Goal: Task Accomplishment & Management: Manage account settings

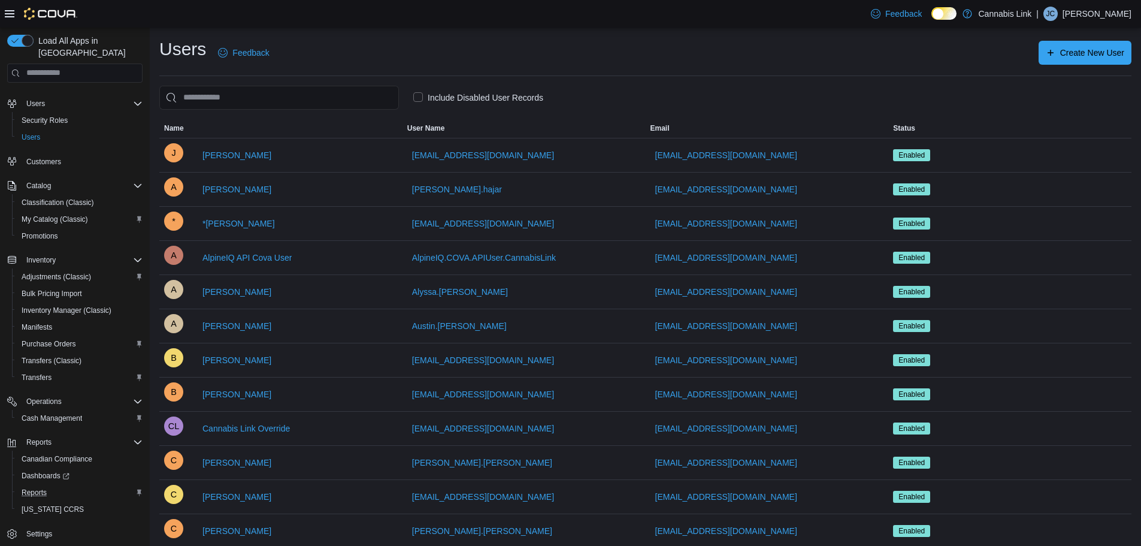
click at [53, 485] on div "Reports" at bounding box center [80, 492] width 126 height 14
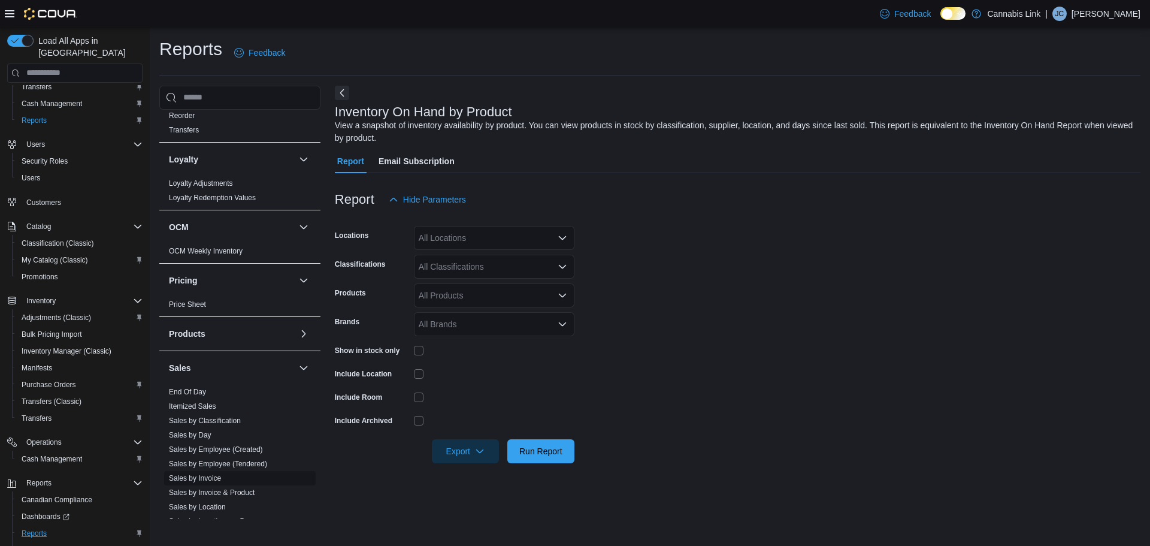
scroll to position [539, 0]
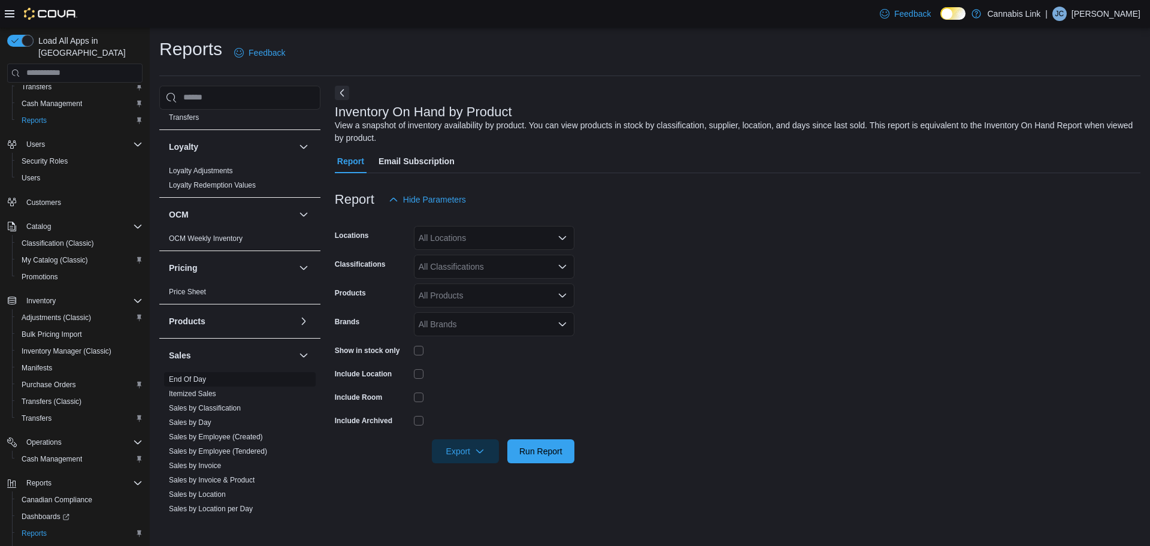
click at [186, 374] on span "End Of Day" at bounding box center [187, 379] width 37 height 10
click at [186, 380] on link "End Of Day" at bounding box center [187, 379] width 37 height 8
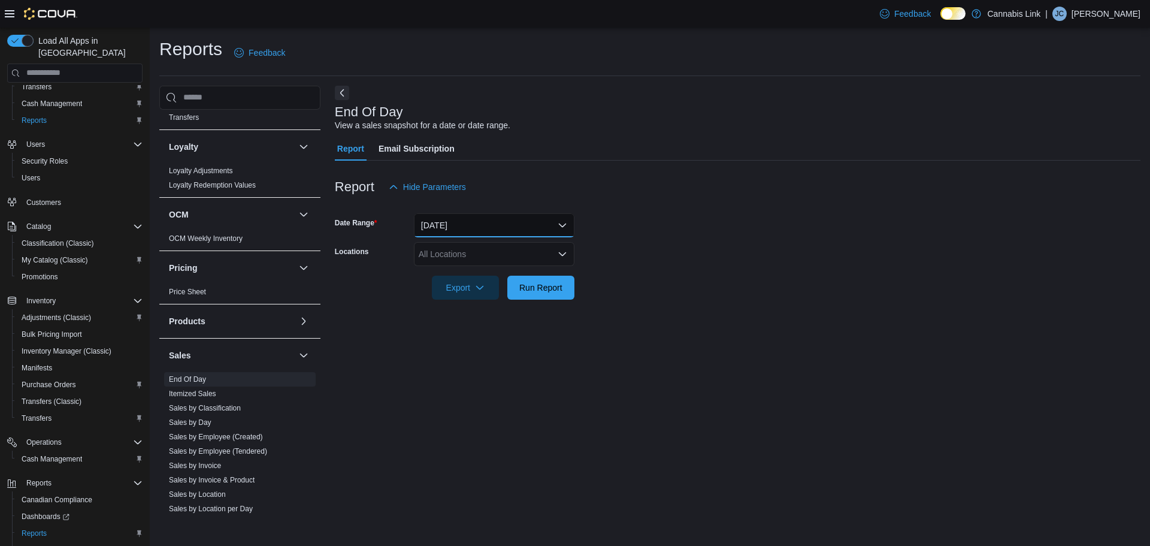
click at [473, 223] on button "[DATE]" at bounding box center [494, 225] width 161 height 24
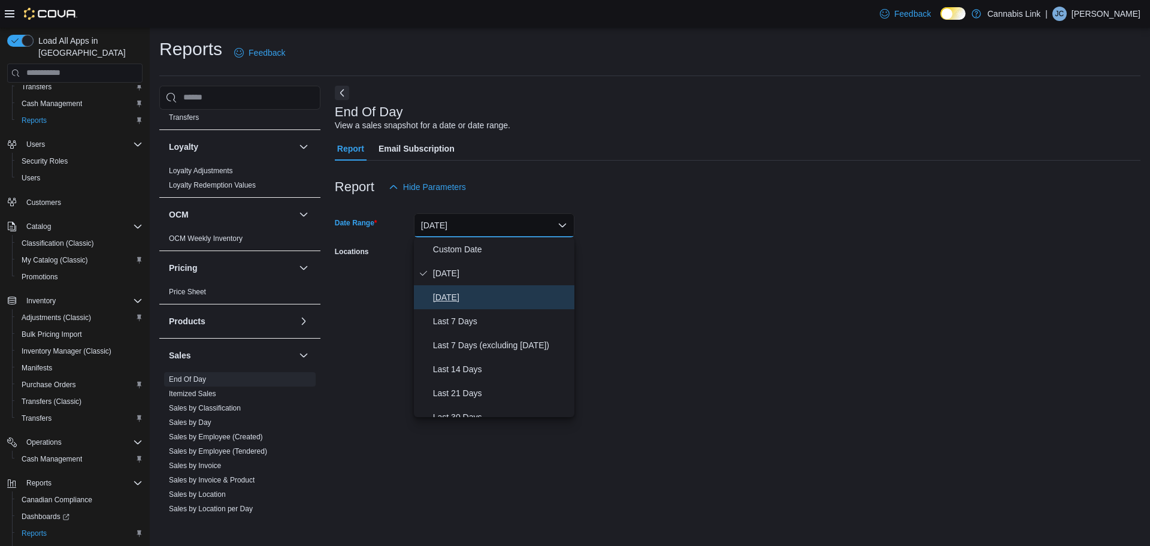
click at [476, 291] on span "[DATE]" at bounding box center [501, 297] width 137 height 14
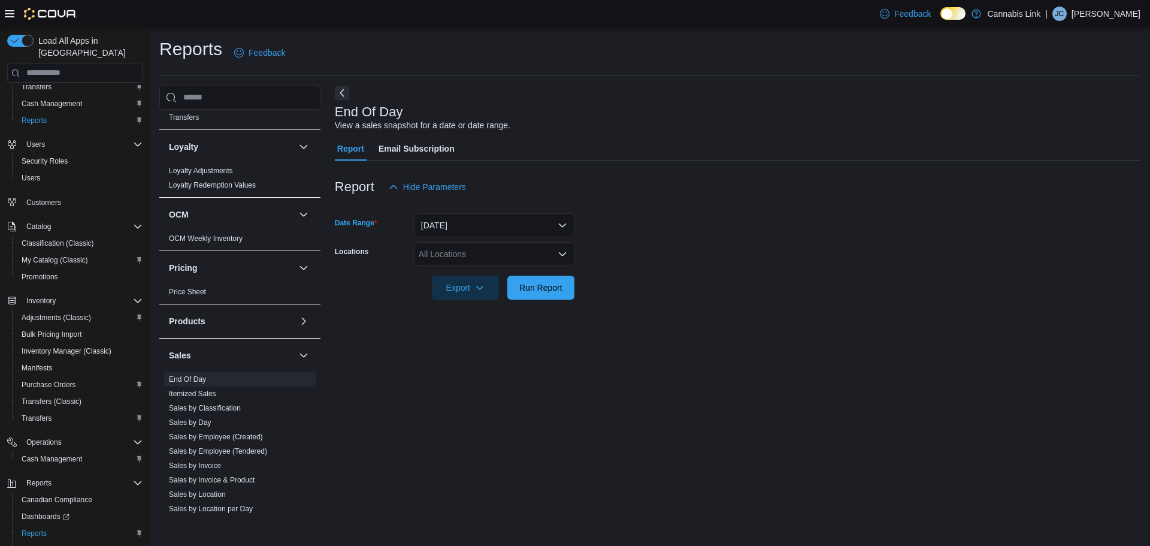
click at [524, 250] on div "All Locations" at bounding box center [494, 254] width 161 height 24
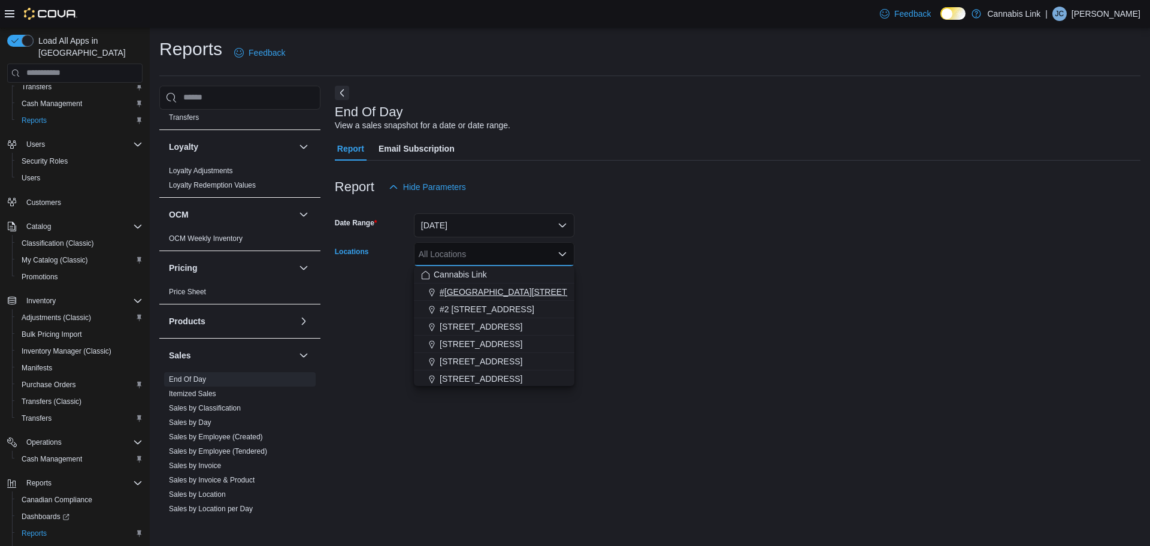
click at [522, 293] on span "#[GEOGRAPHIC_DATA][STREET_ADDRESS]" at bounding box center [527, 292] width 175 height 12
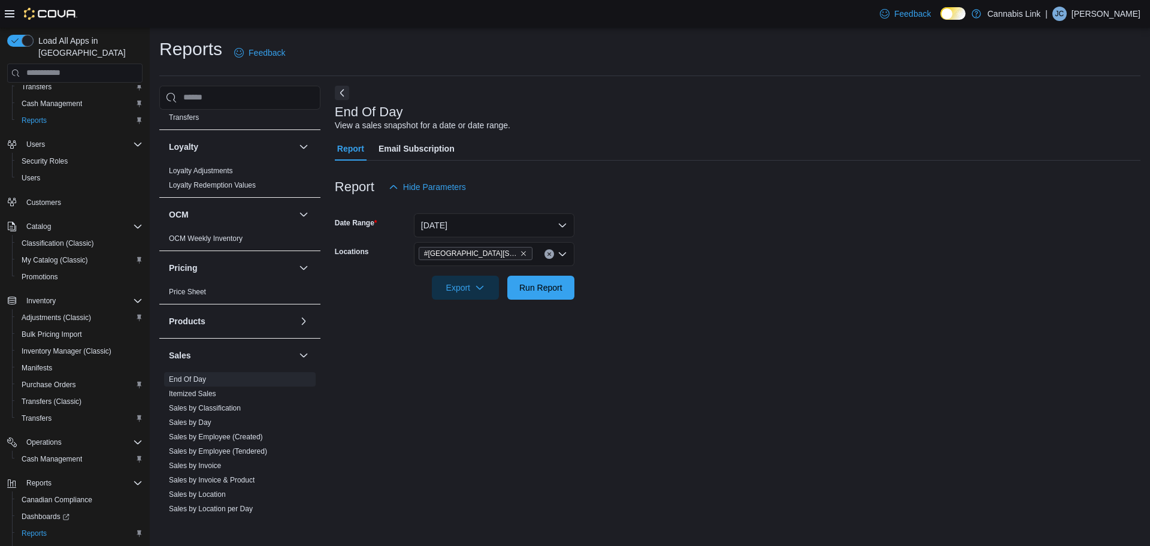
click at [649, 292] on form "Date Range [DATE] Locations #1 [STREET_ADDRESS] Export Run Report" at bounding box center [738, 249] width 806 height 101
click at [491, 291] on span "Export" at bounding box center [465, 287] width 53 height 24
click at [480, 339] on span "Export to Pdf" at bounding box center [467, 336] width 54 height 10
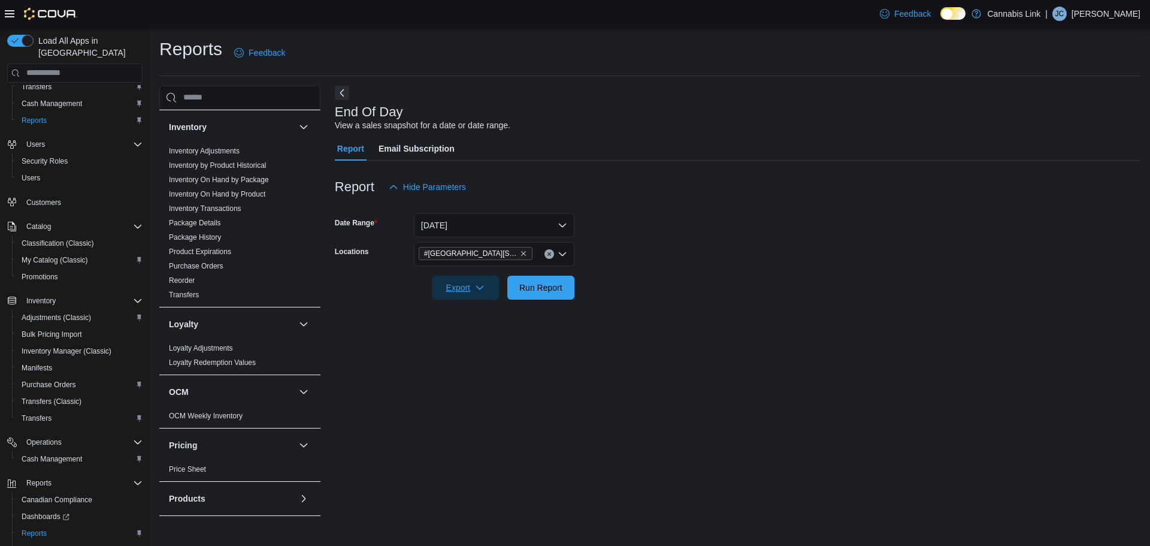
scroll to position [180, 0]
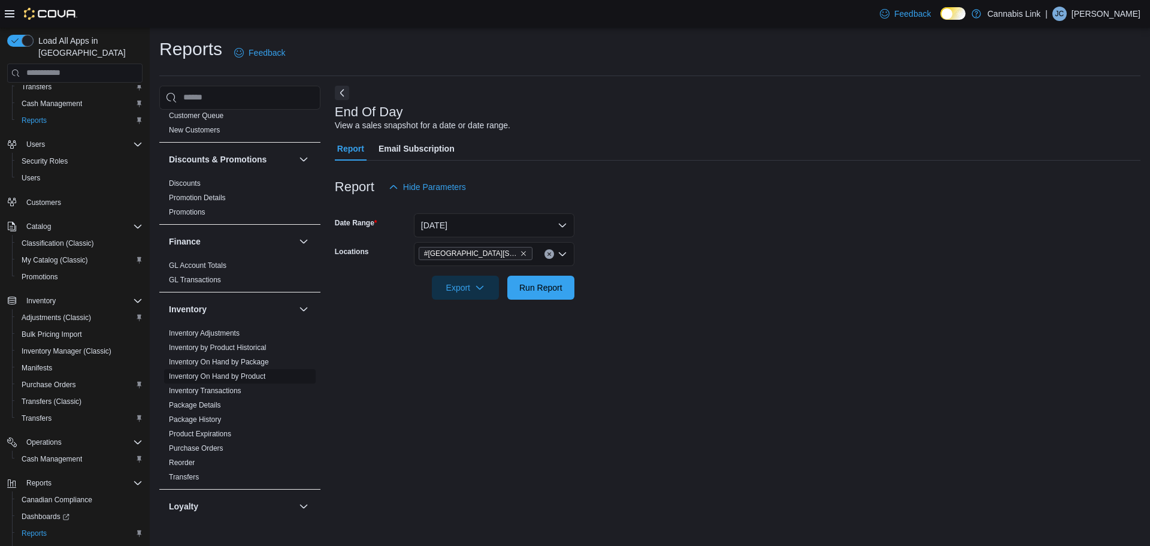
click at [224, 377] on link "Inventory On Hand by Product" at bounding box center [217, 376] width 96 height 8
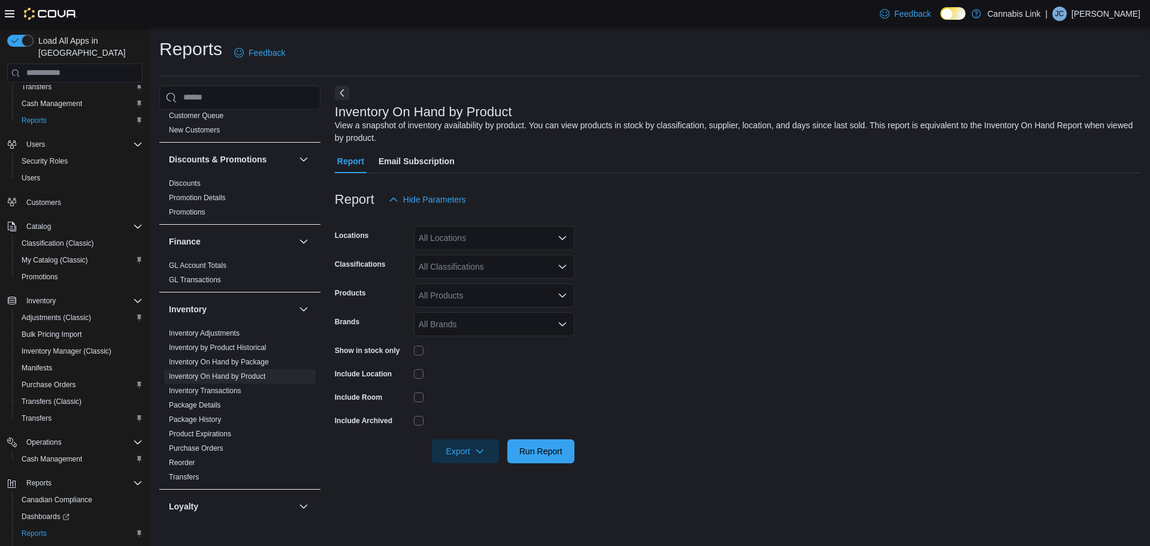
click at [511, 237] on div "All Locations" at bounding box center [494, 238] width 161 height 24
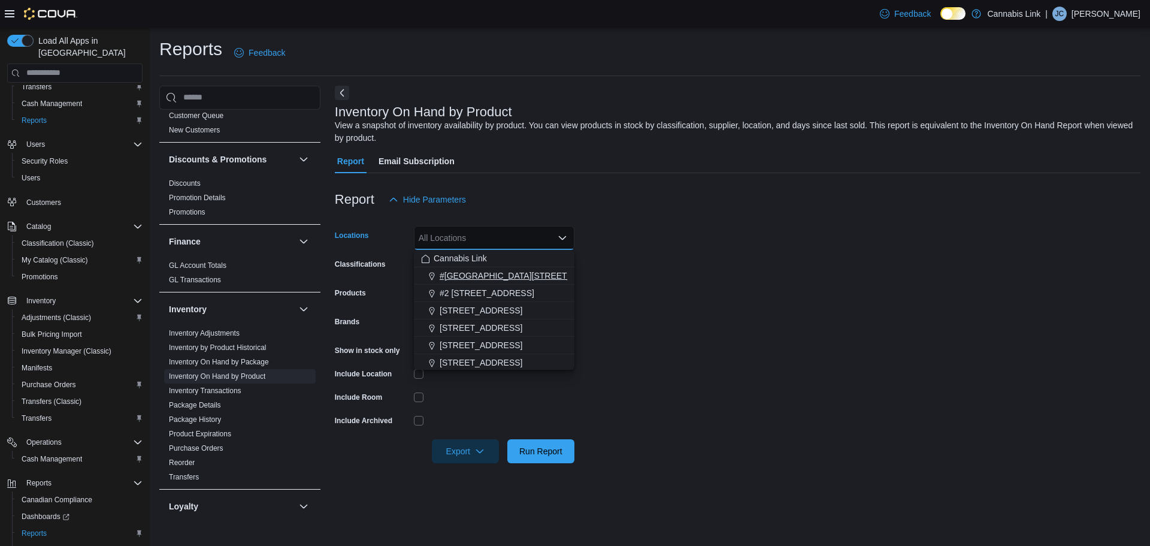
click at [522, 278] on span "#[GEOGRAPHIC_DATA][STREET_ADDRESS]" at bounding box center [527, 276] width 175 height 12
click at [740, 318] on form "Locations #[GEOGRAPHIC_DATA][STREET_ADDRESS]. Selected. [STREET_ADDRESS]. Press…" at bounding box center [738, 337] width 806 height 252
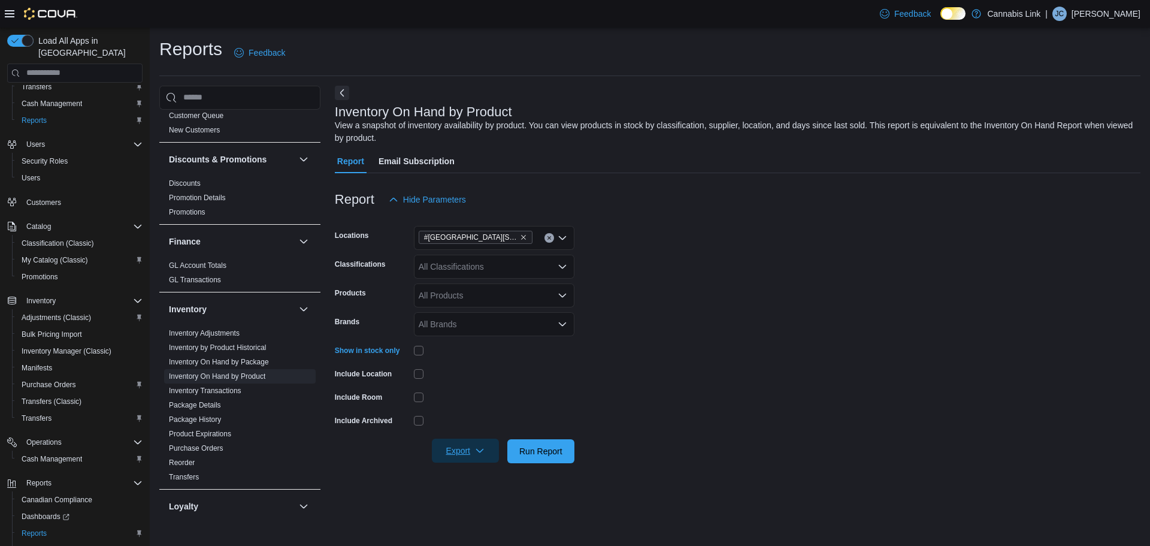
click at [479, 451] on icon "button" at bounding box center [480, 451] width 10 height 10
click at [471, 383] on span "Export to Excel" at bounding box center [467, 379] width 54 height 10
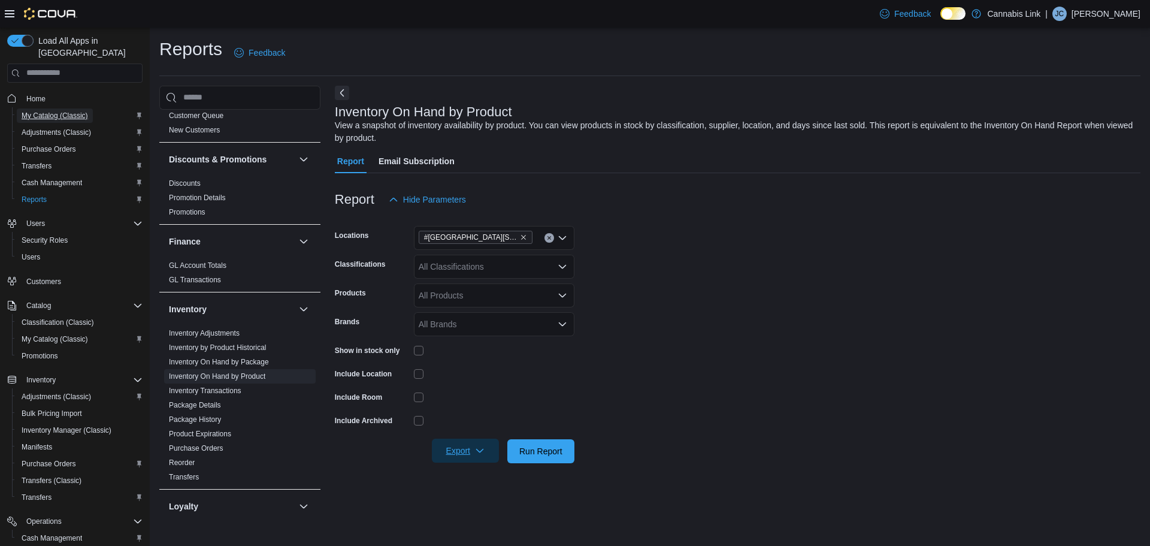
click at [46, 111] on span "My Catalog (Classic)" at bounding box center [55, 116] width 66 height 10
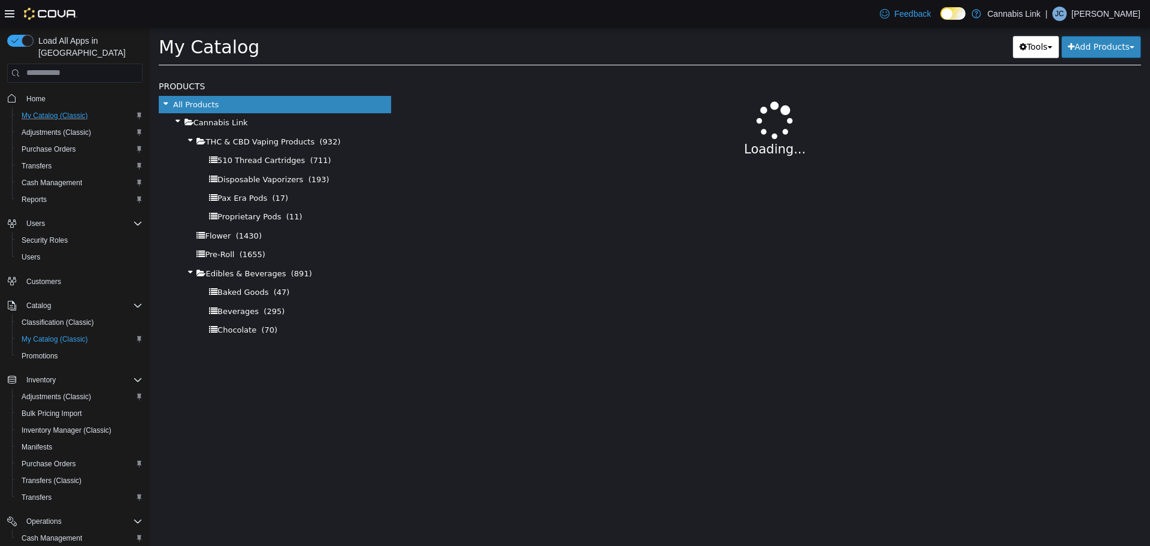
select select "**********"
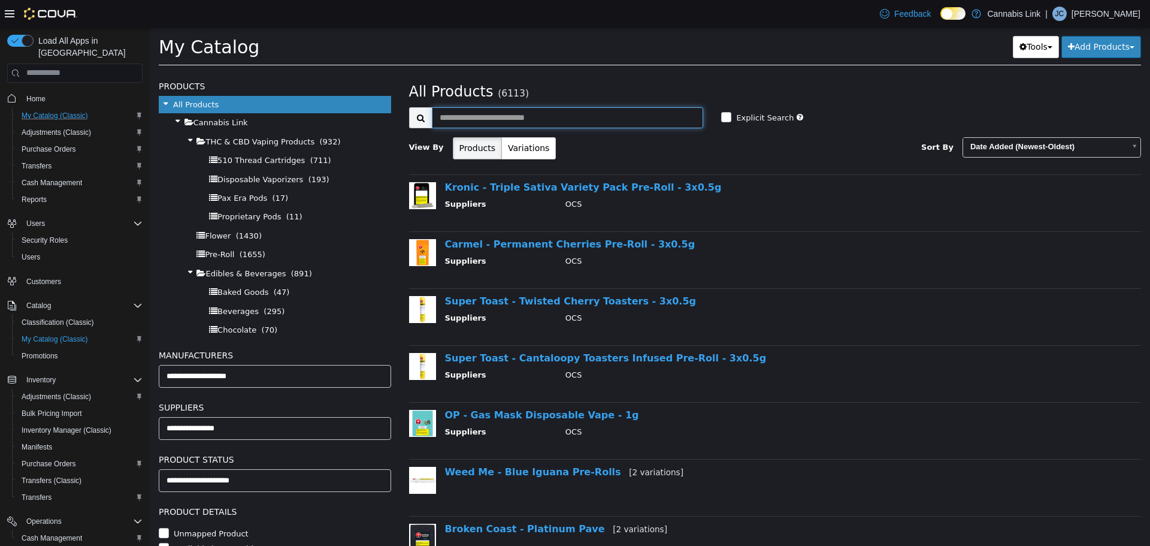
click at [569, 107] on input "text" at bounding box center [568, 117] width 272 height 21
type input "**********"
select select "**********"
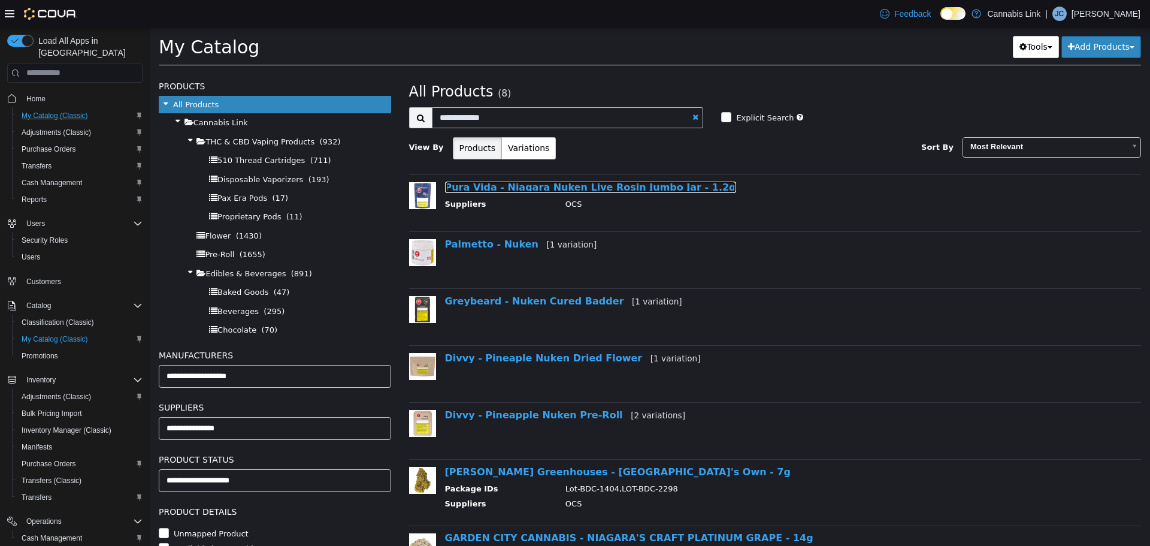
click at [578, 186] on link "Pura Vida - Niagara Nuken Live Rosin Jumbo Jar - 1.2g" at bounding box center [590, 186] width 291 height 11
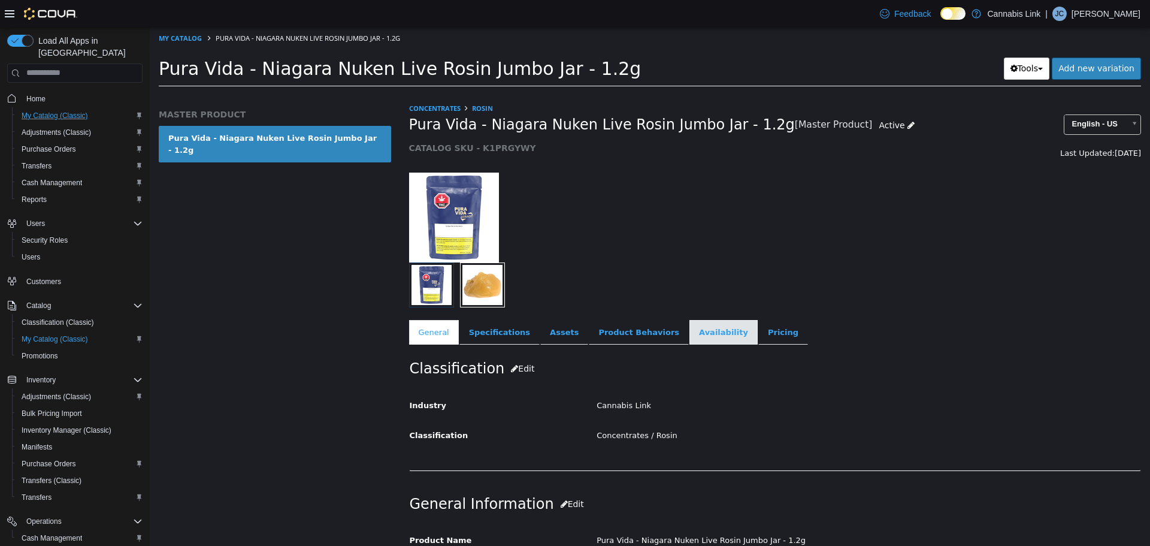
click at [706, 328] on link "Availability" at bounding box center [724, 331] width 68 height 25
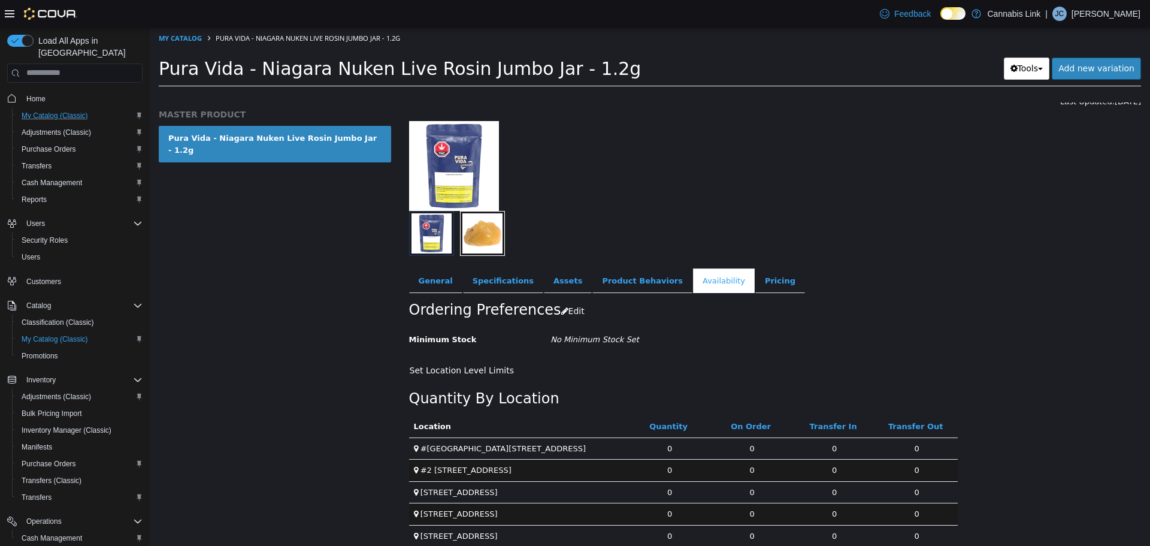
scroll to position [87, 0]
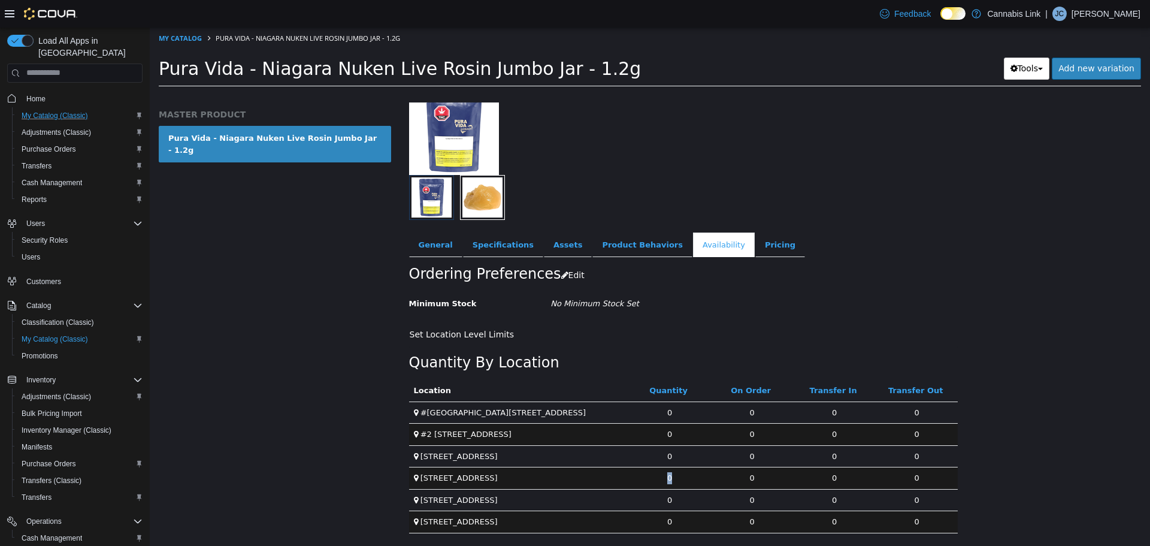
click at [660, 478] on td "0" at bounding box center [669, 478] width 83 height 22
drag, startPoint x: 677, startPoint y: 501, endPoint x: 664, endPoint y: 497, distance: 13.7
click at [664, 497] on td "0" at bounding box center [669, 499] width 83 height 22
click at [755, 243] on link "Pricing" at bounding box center [780, 244] width 50 height 25
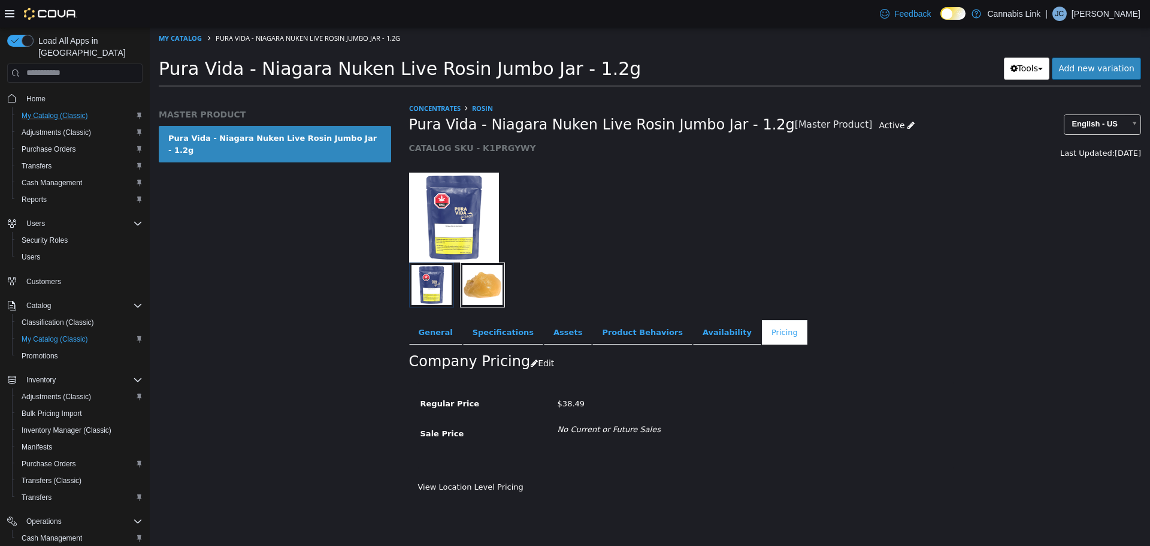
drag, startPoint x: 162, startPoint y: 64, endPoint x: 606, endPoint y: 68, distance: 443.9
click at [606, 68] on h1 "Pura Vida - Niagara Nuken Live Rosin Jumbo Jar - 1.2g" at bounding box center [536, 67] width 755 height 23
click at [632, 64] on h1 "Pura Vida - Niagara Nuken Live Rosin Jumbo Jar - 1.2g" at bounding box center [536, 67] width 755 height 23
drag, startPoint x: 591, startPoint y: 66, endPoint x: 164, endPoint y: 66, distance: 426.6
click at [164, 66] on h1 "Pura Vida - Niagara Nuken Live Rosin Jumbo Jar - 1.2g" at bounding box center [536, 67] width 755 height 23
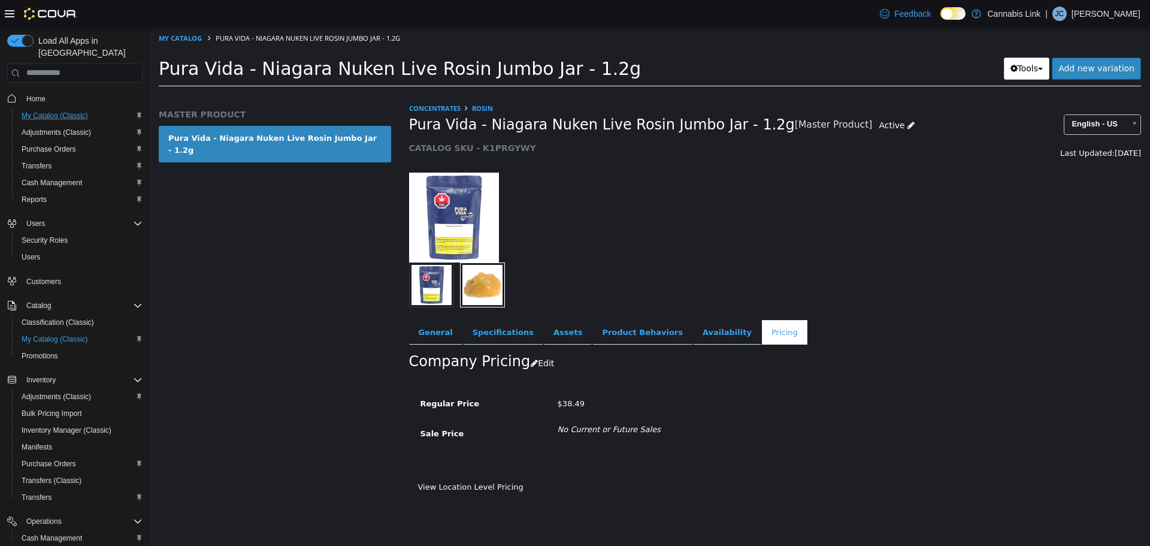
click at [87, 31] on div "Load All Apps in New Hub Home My Catalog (Classic) Adjustments (Classic) Purcha…" at bounding box center [74, 303] width 145 height 546
click at [628, 73] on h1 "Pura Vida - Niagara Nuken Live Rosin Jumbo Jar - 1.2g" at bounding box center [536, 67] width 755 height 23
drag, startPoint x: 533, startPoint y: 72, endPoint x: 163, endPoint y: 76, distance: 369.7
click at [163, 76] on h1 "Pura Vida - Niagara Nuken Live Rosin Jumbo Jar - 1.2g" at bounding box center [536, 67] width 755 height 23
click at [327, 330] on div "MASTER PRODUCT Pura Vida - Niagara Nuken Live Rosin Jumbo Jar - 1.2g" at bounding box center [275, 323] width 250 height 443
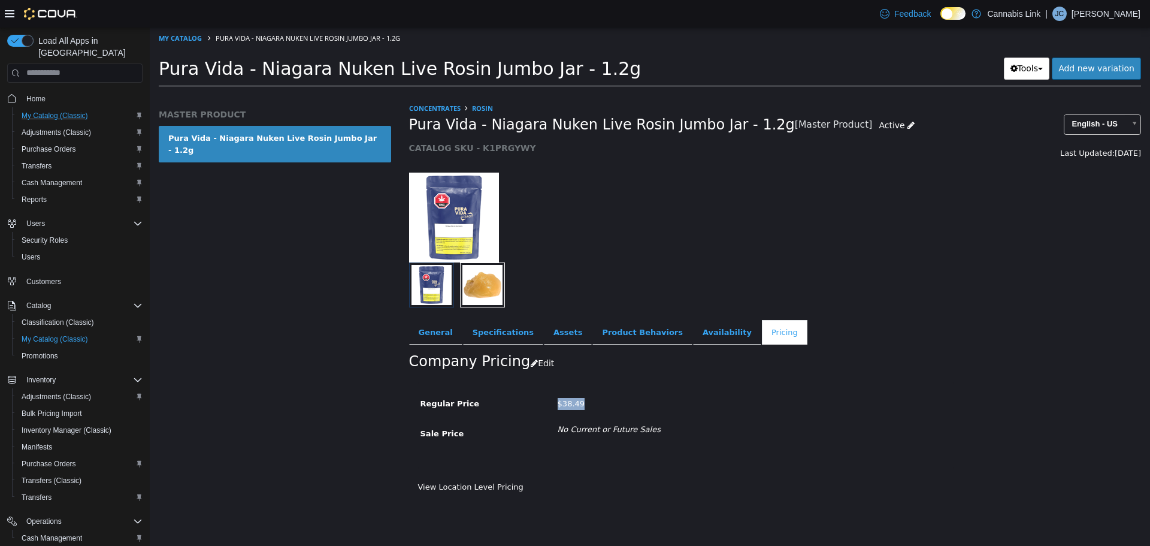
drag, startPoint x: 586, startPoint y: 408, endPoint x: 546, endPoint y: 407, distance: 40.2
click at [546, 407] on div "Regular Price $38.49" at bounding box center [686, 403] width 549 height 21
click at [624, 373] on div "Company Pricing Edit" at bounding box center [775, 363] width 733 height 38
click at [693, 334] on link "Availability" at bounding box center [727, 331] width 68 height 25
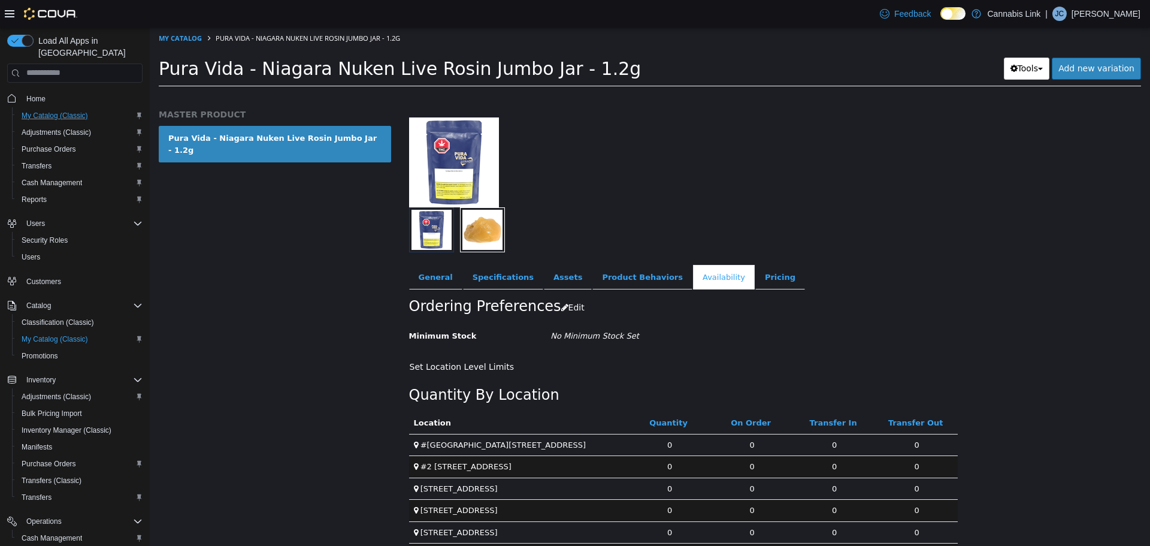
scroll to position [87, 0]
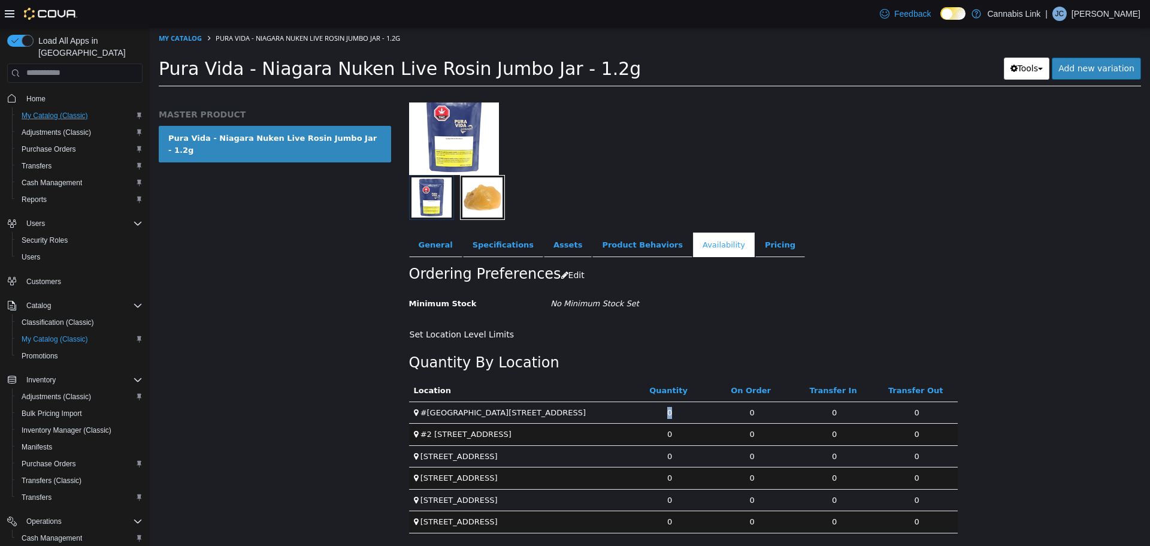
drag, startPoint x: 661, startPoint y: 410, endPoint x: 679, endPoint y: 412, distance: 18.1
click at [679, 412] on td "0" at bounding box center [669, 412] width 83 height 22
drag, startPoint x: 673, startPoint y: 435, endPoint x: 646, endPoint y: 436, distance: 26.4
click at [646, 436] on td "0" at bounding box center [669, 434] width 83 height 22
drag, startPoint x: 663, startPoint y: 462, endPoint x: 688, endPoint y: 457, distance: 26.2
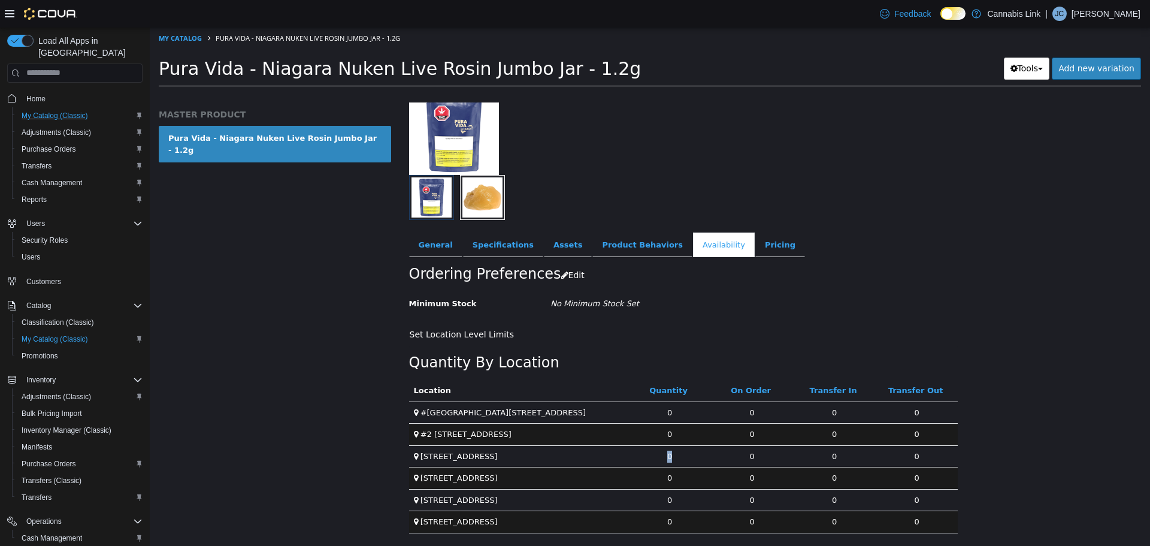
click at [688, 457] on td "0" at bounding box center [669, 456] width 83 height 22
drag, startPoint x: 675, startPoint y: 480, endPoint x: 655, endPoint y: 480, distance: 20.4
click at [655, 480] on td "0" at bounding box center [669, 478] width 83 height 22
drag, startPoint x: 658, startPoint y: 500, endPoint x: 685, endPoint y: 499, distance: 27.0
click at [685, 499] on td "0" at bounding box center [669, 499] width 83 height 22
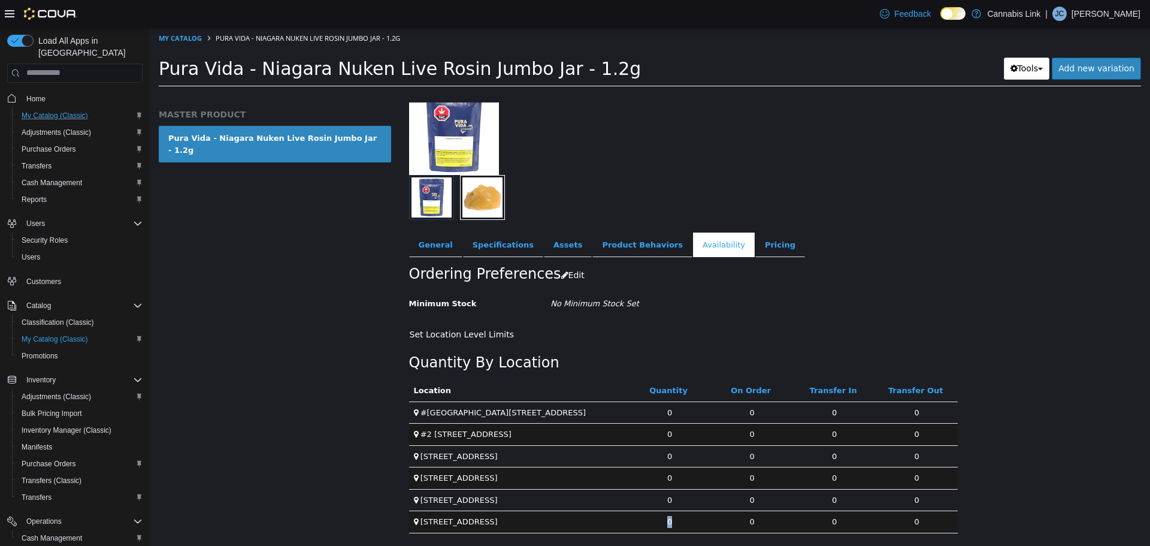
drag, startPoint x: 681, startPoint y: 523, endPoint x: 655, endPoint y: 522, distance: 25.8
click at [655, 522] on td "0" at bounding box center [669, 521] width 83 height 22
click at [690, 290] on div "Ordering Preferences Edit" at bounding box center [683, 274] width 549 height 37
click at [755, 247] on link "Pricing" at bounding box center [780, 244] width 50 height 25
